Goal: Task Accomplishment & Management: Manage account settings

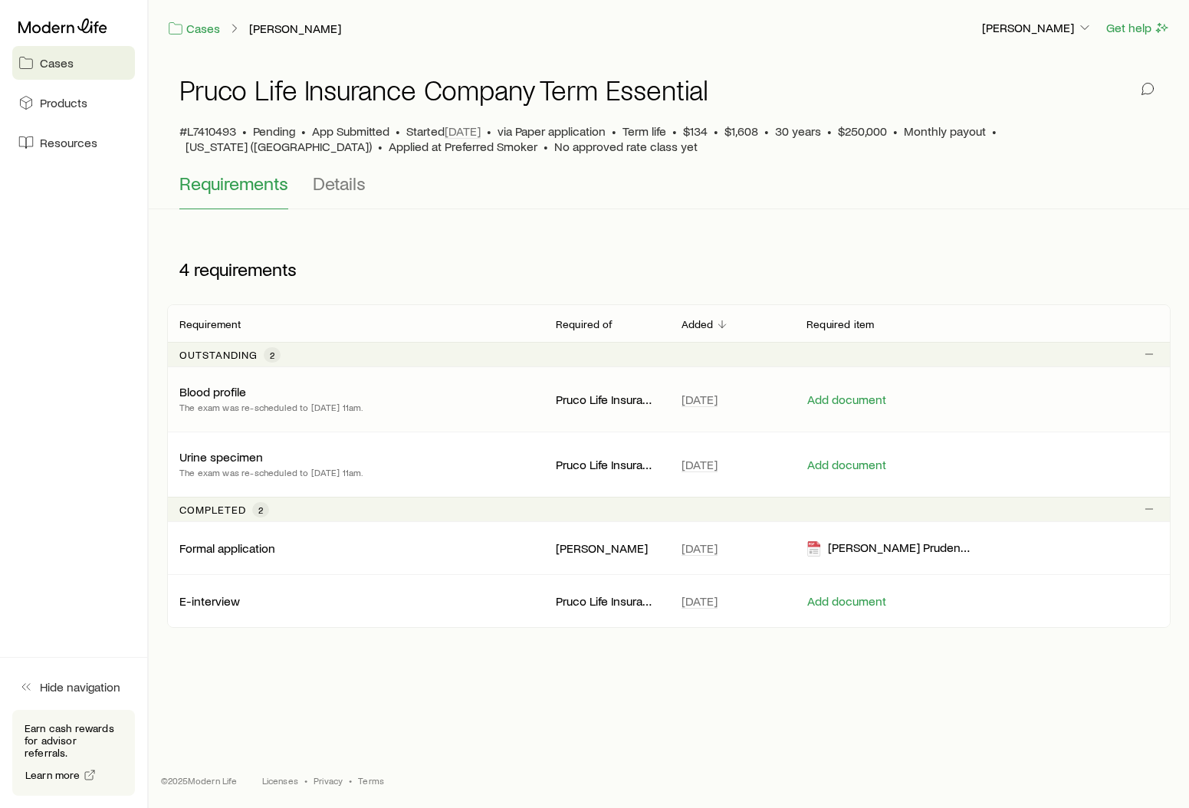
click at [228, 391] on p "Blood profile" at bounding box center [212, 391] width 67 height 15
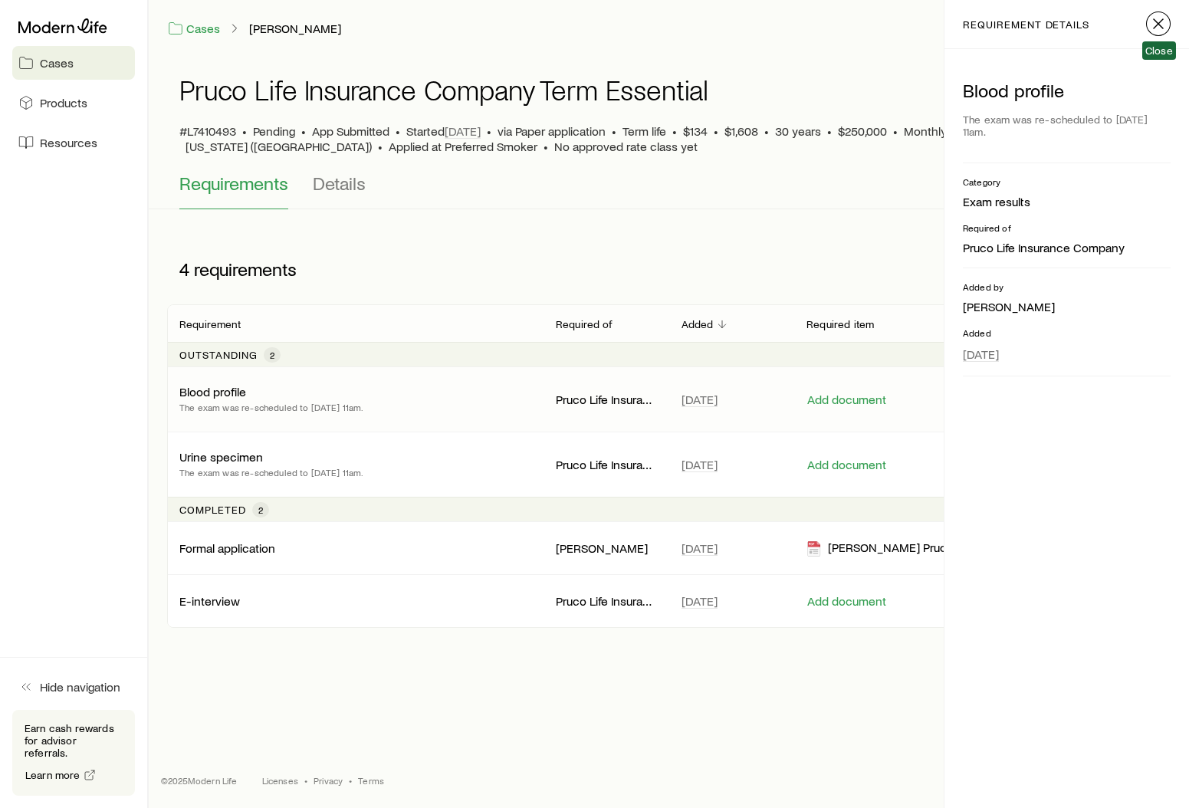
click at [1164, 25] on icon "button" at bounding box center [1158, 24] width 18 height 18
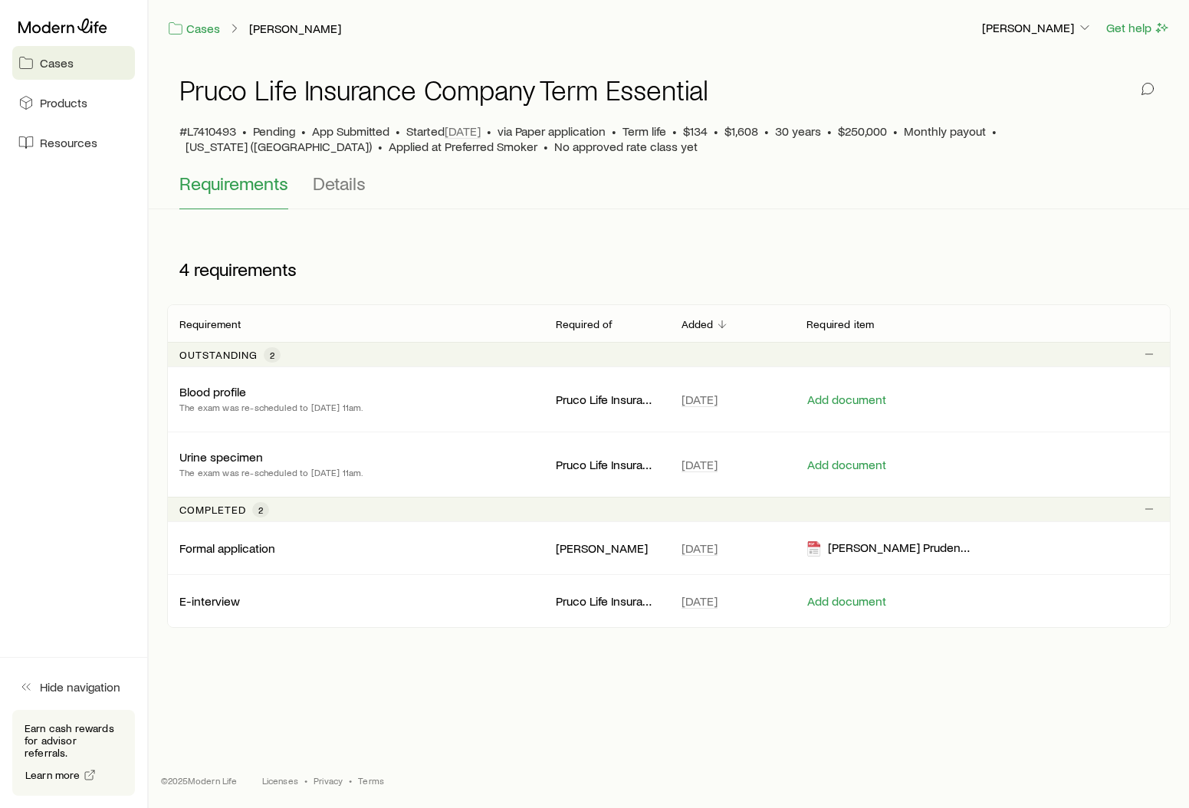
click at [54, 57] on span "Cases" at bounding box center [57, 62] width 34 height 15
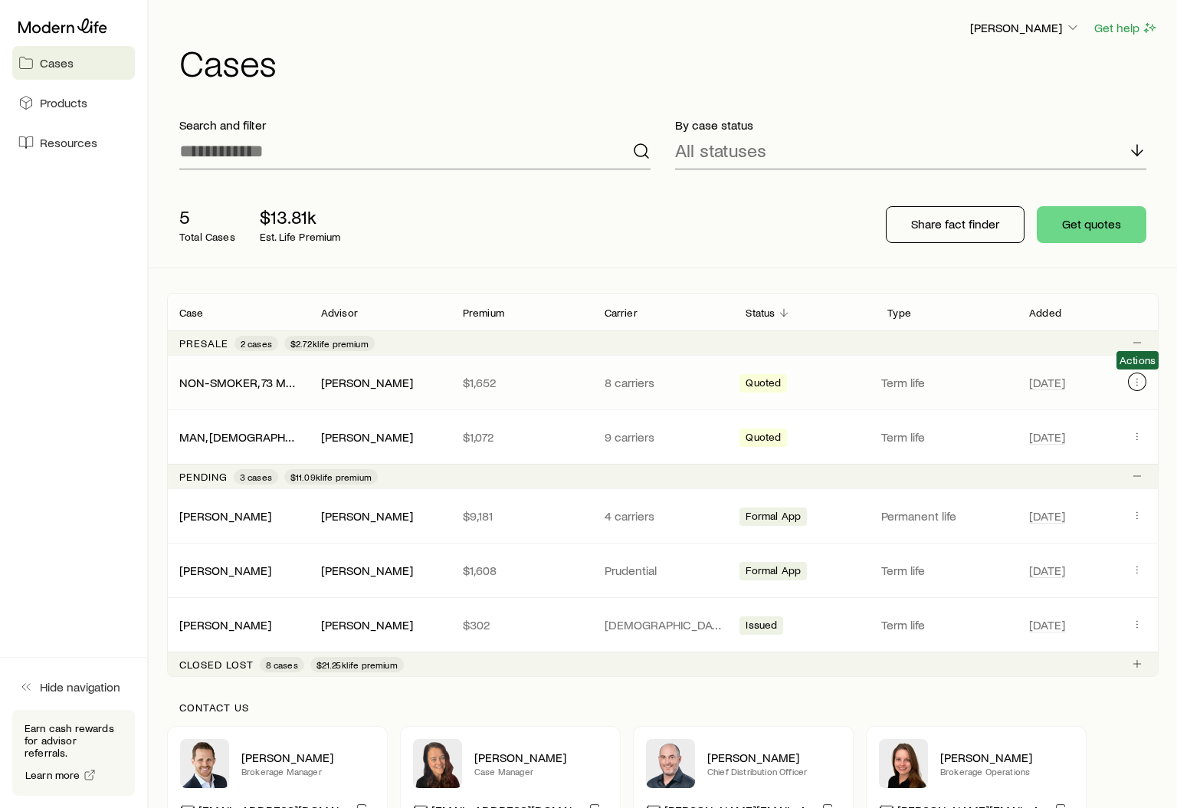
click at [1138, 376] on icon "Client cases" at bounding box center [1137, 382] width 12 height 12
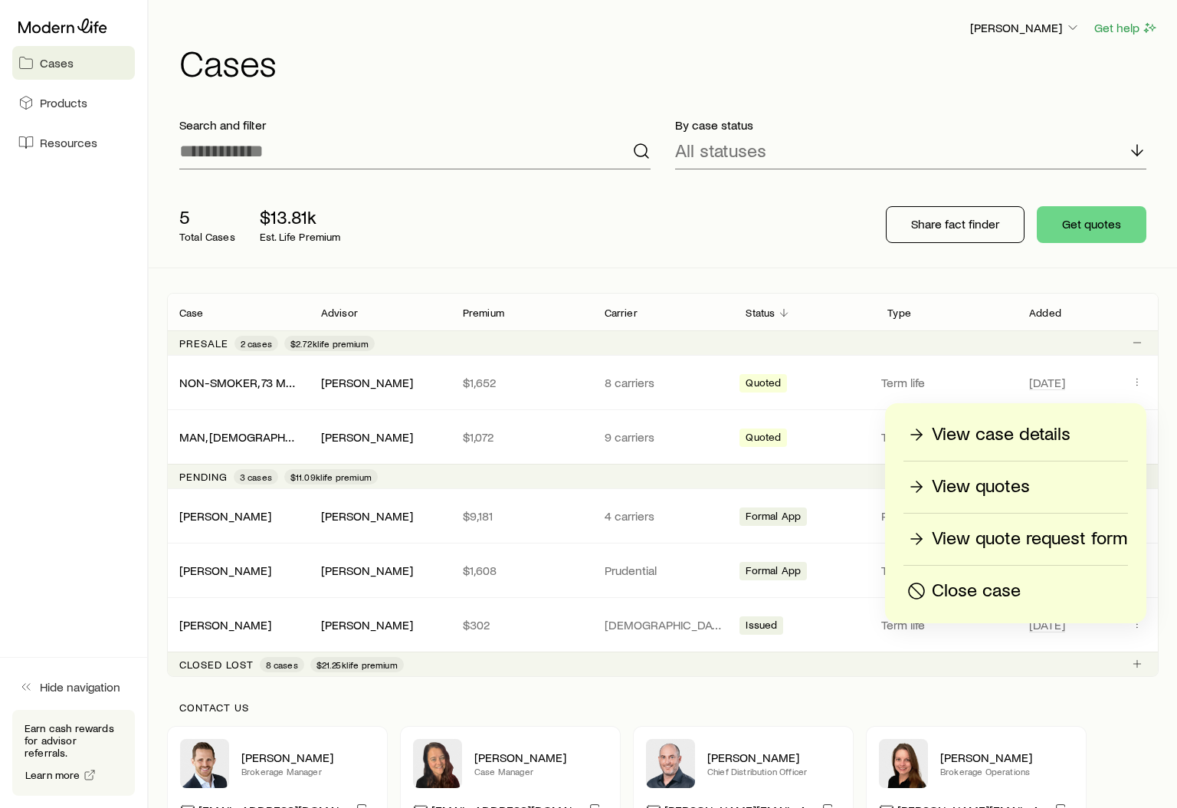
click at [957, 599] on p "Close case" at bounding box center [976, 591] width 89 height 25
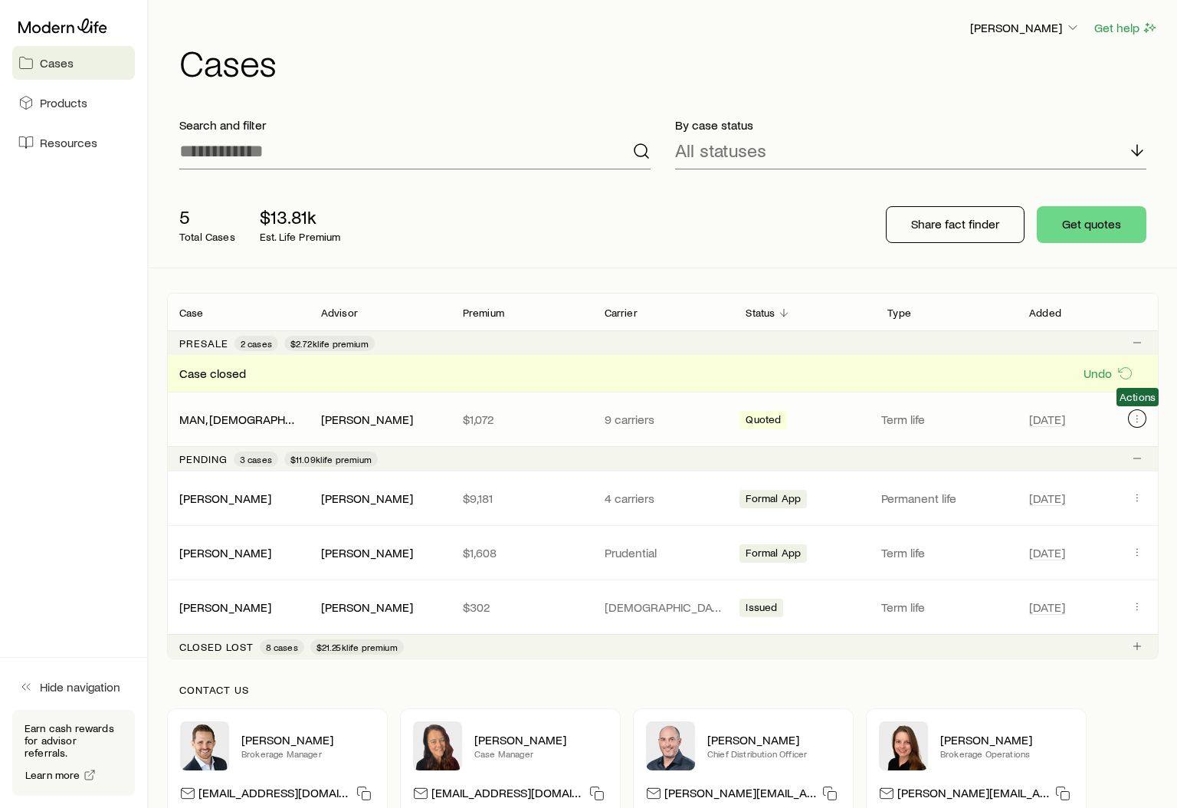
click at [1134, 419] on icon "Client cases" at bounding box center [1137, 418] width 12 height 12
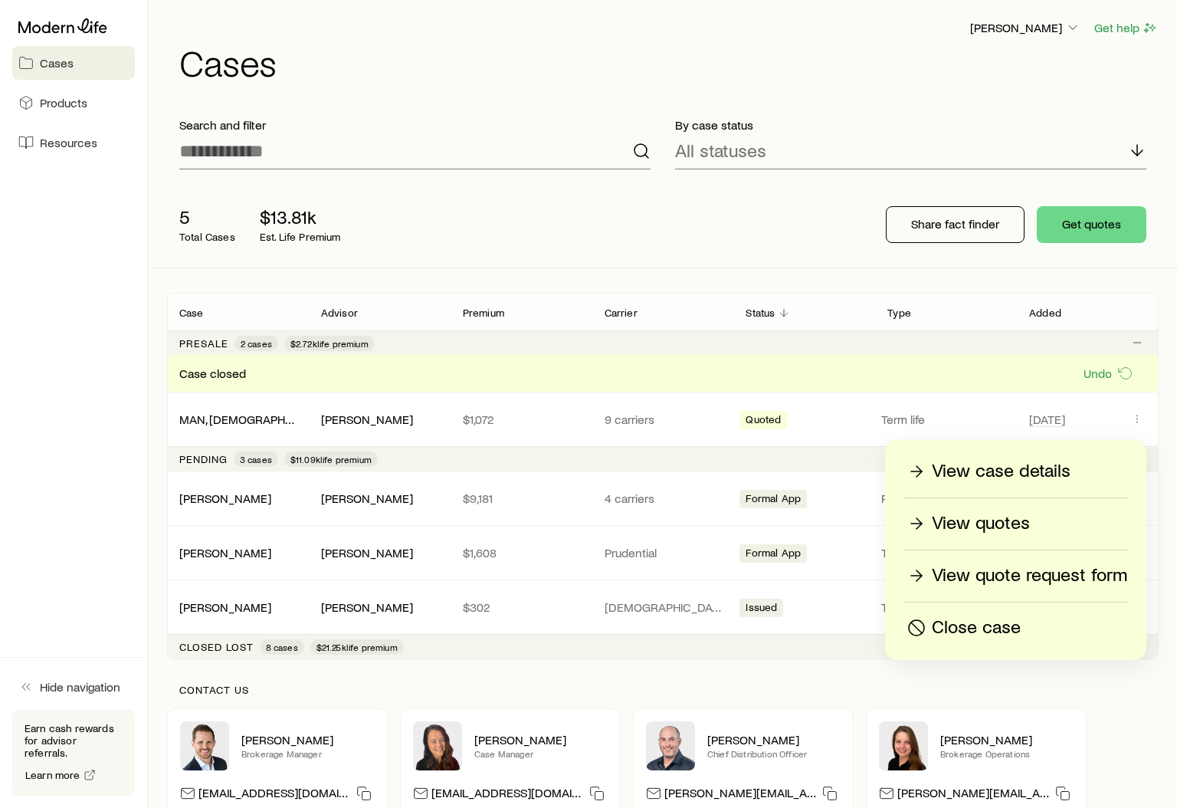
click at [971, 628] on p "Close case" at bounding box center [976, 628] width 89 height 25
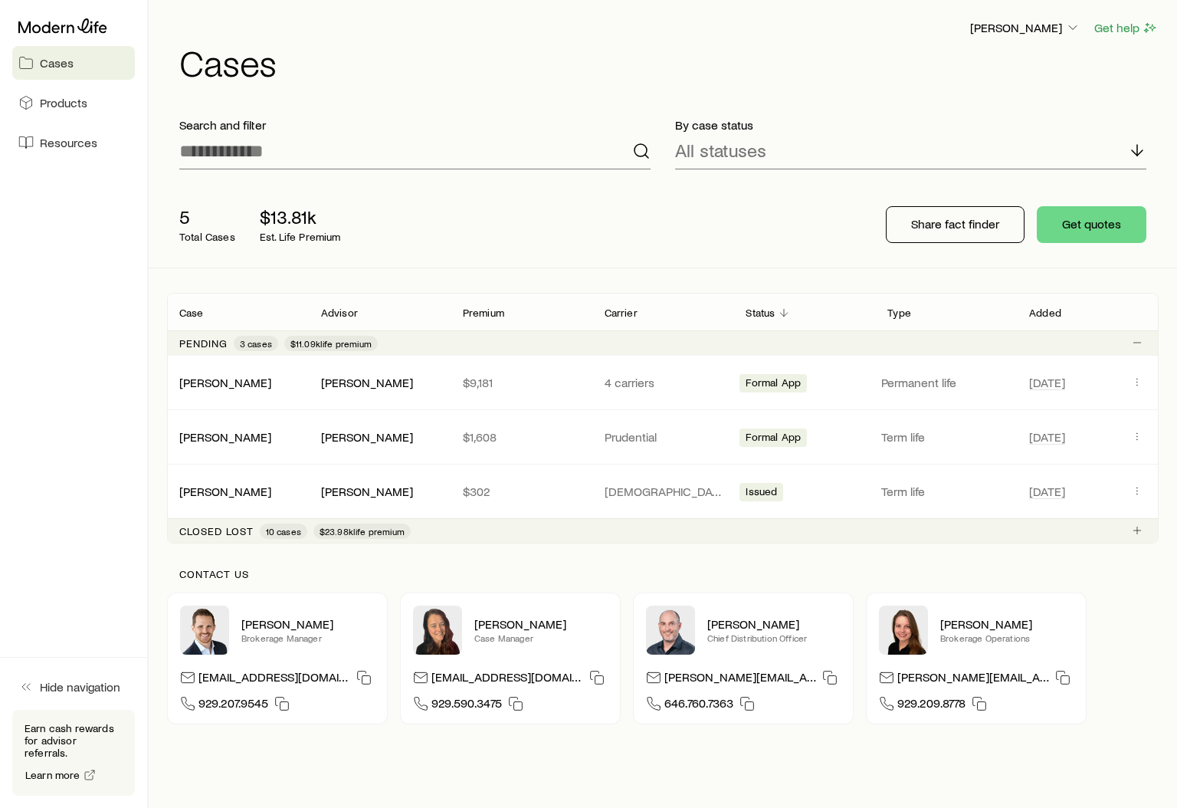
click at [204, 786] on div "[PERSON_NAME] Get help Cases Search and filter By case status All statuses 5 To…" at bounding box center [588, 439] width 1177 height 878
